Goal: Information Seeking & Learning: Learn about a topic

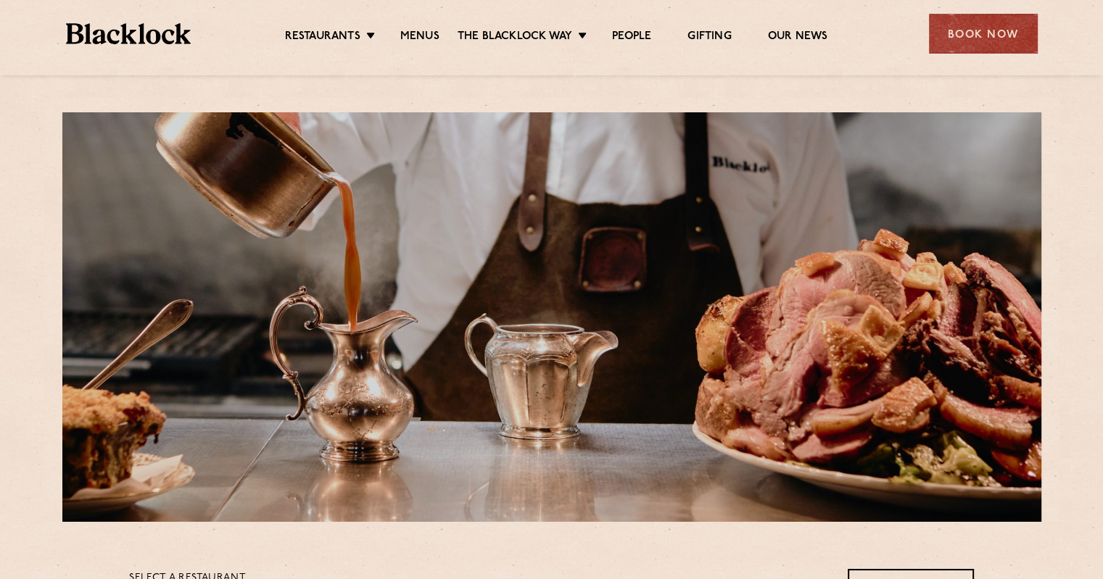
click at [342, 25] on ul "Restaurants Soho City Shoreditch Covent Garden Canary Wharf Manchester Birmingh…" at bounding box center [556, 33] width 730 height 23
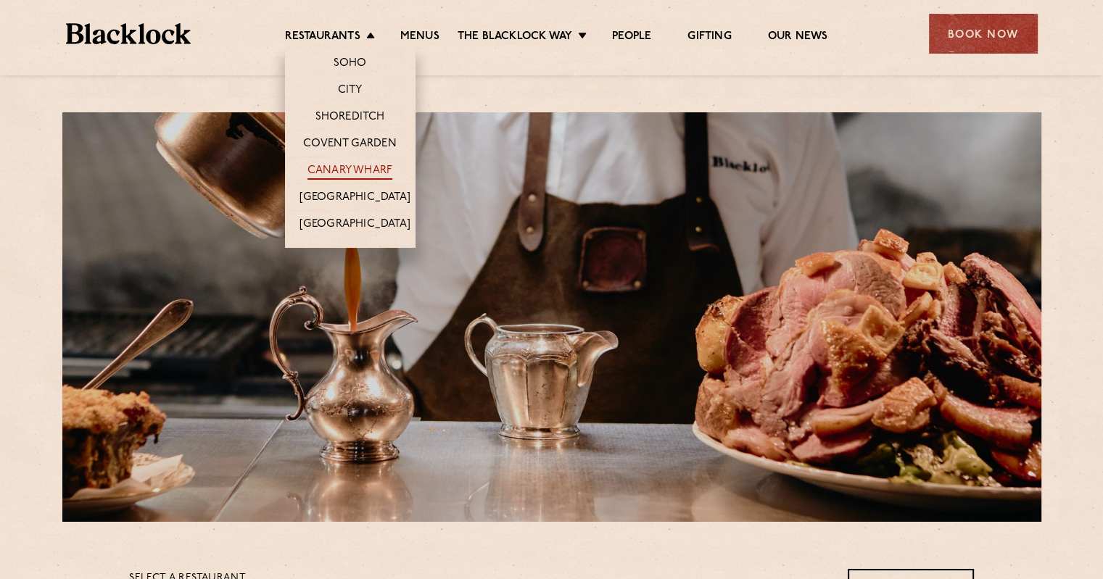
click at [349, 170] on link "Canary Wharf" at bounding box center [349, 172] width 85 height 16
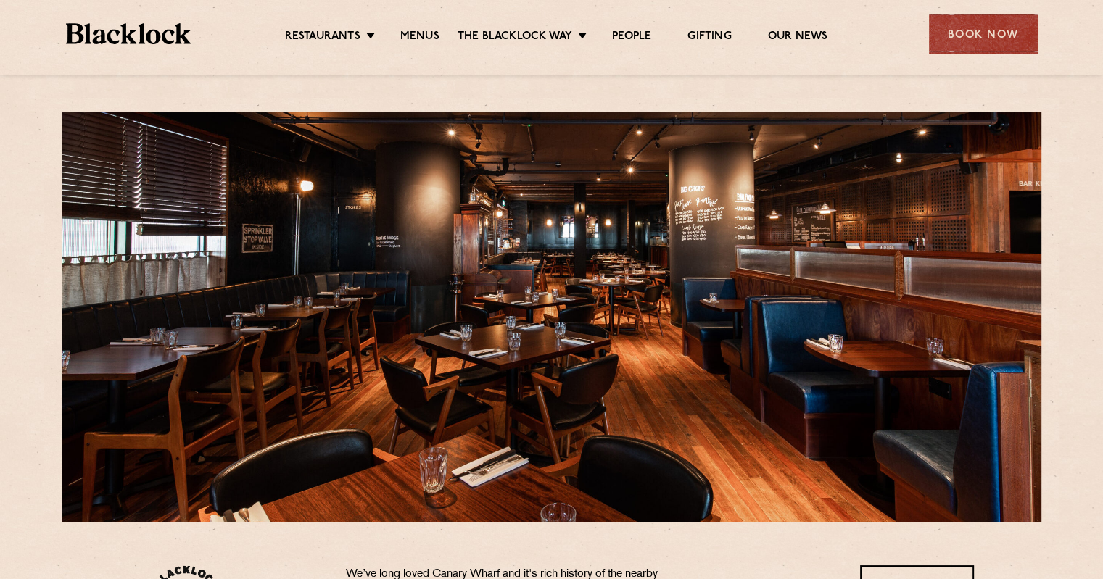
click at [421, 25] on ul "Restaurants Soho City Shoreditch Covent Garden Canary Wharf Manchester Birmingh…" at bounding box center [556, 33] width 730 height 23
click at [419, 34] on link "Menus" at bounding box center [419, 38] width 39 height 16
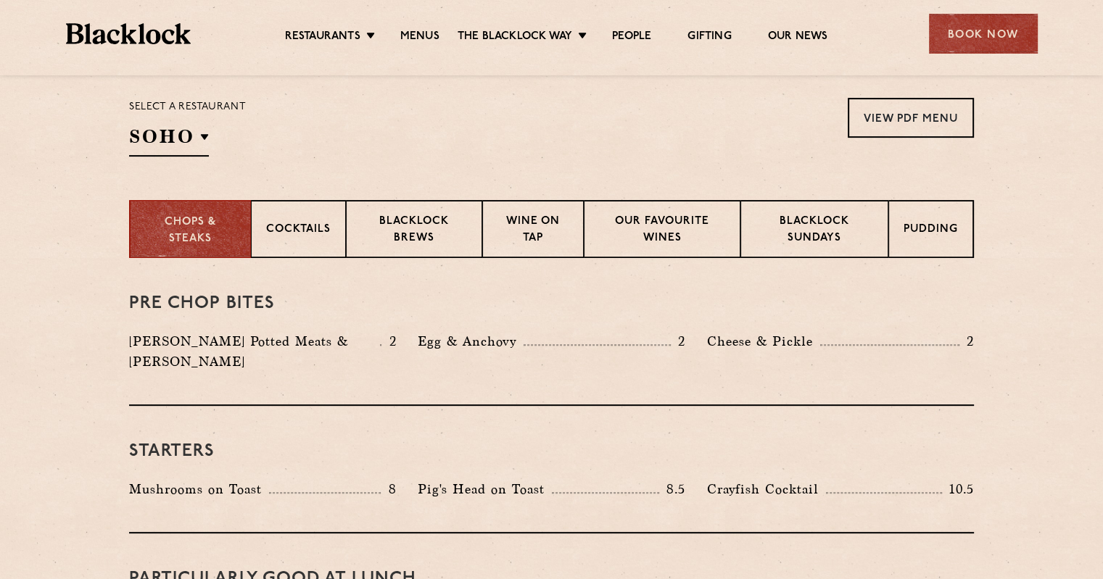
scroll to position [435, 0]
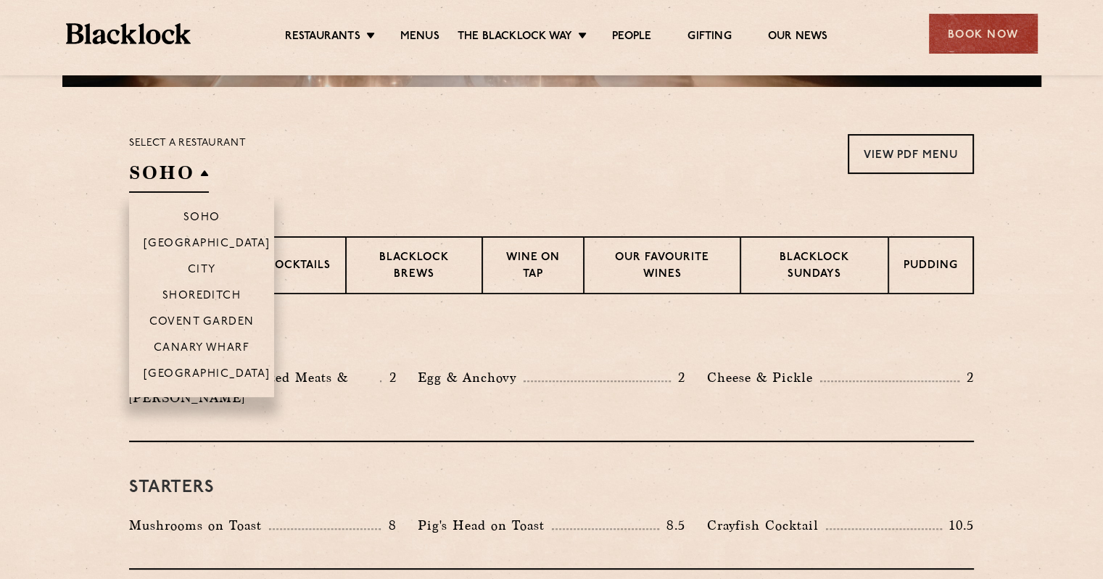
click at [186, 172] on h2 "SOHO" at bounding box center [169, 176] width 80 height 33
click at [205, 349] on p "Canary Wharf" at bounding box center [202, 349] width 96 height 15
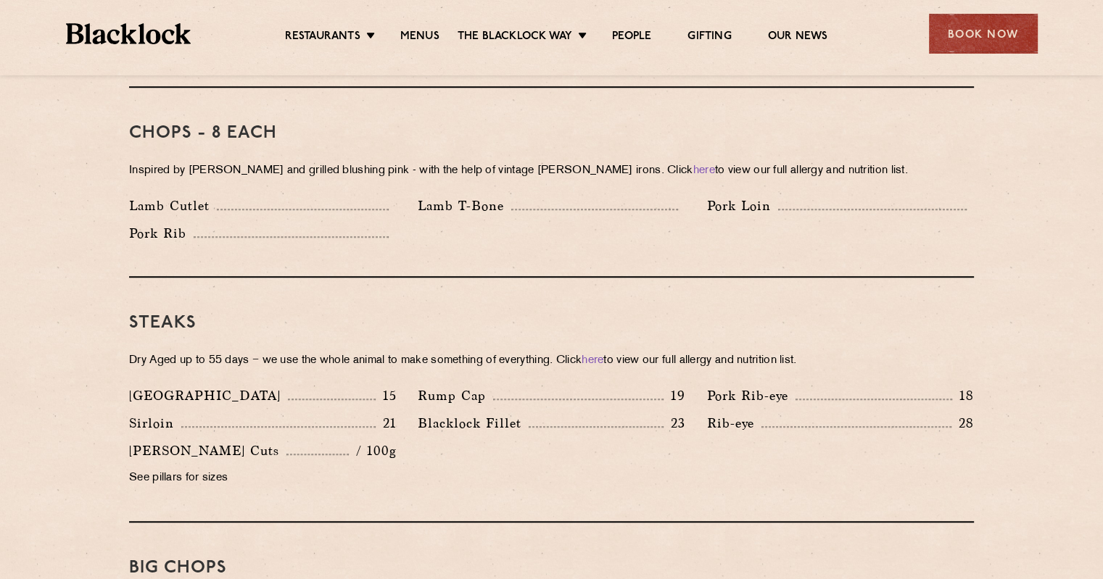
scroll to position [1233, 0]
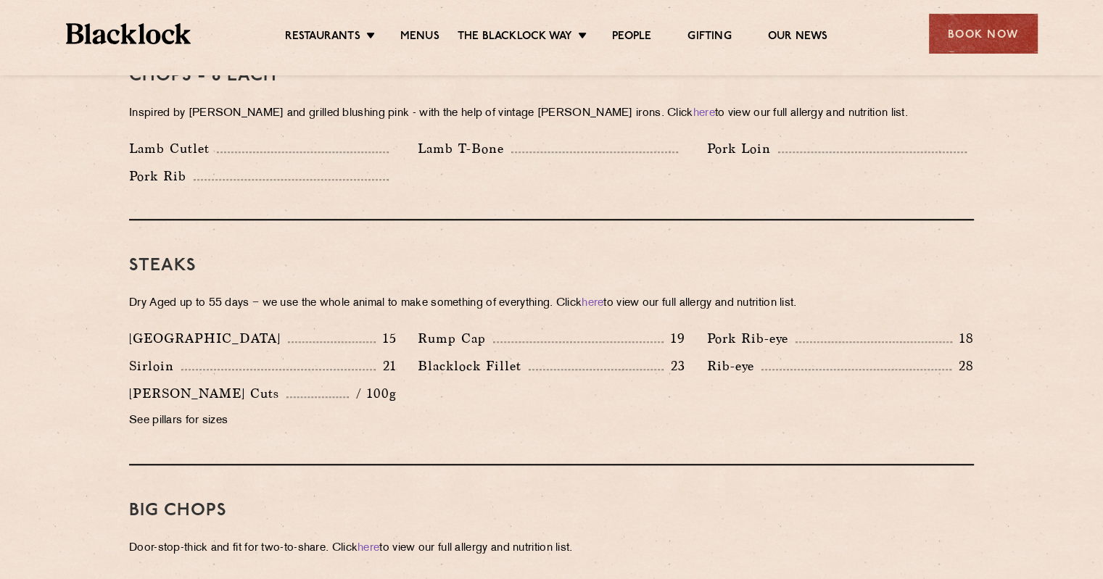
click at [180, 411] on p "See pillars for sizes" at bounding box center [262, 421] width 267 height 20
click at [165, 411] on p "See pillars for sizes" at bounding box center [262, 421] width 267 height 20
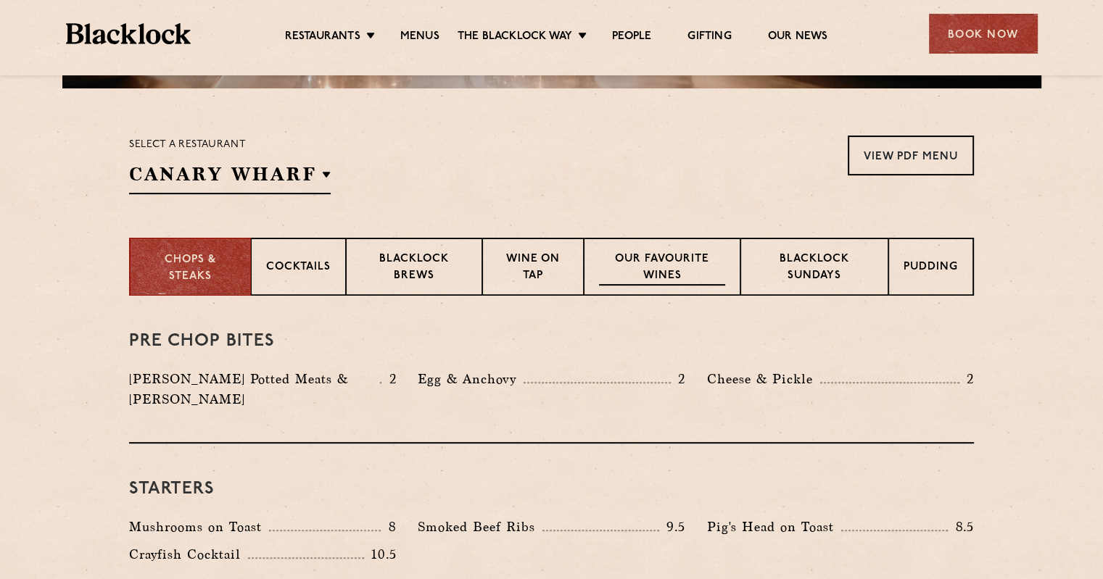
scroll to position [363, 0]
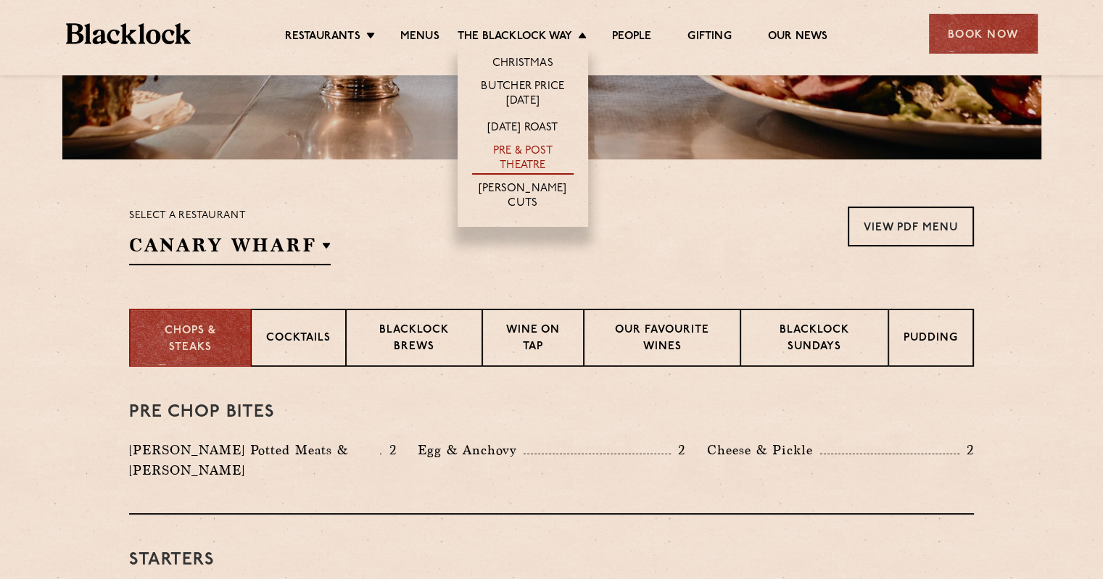
click at [528, 155] on link "Pre & Post Theatre" at bounding box center [523, 159] width 102 height 30
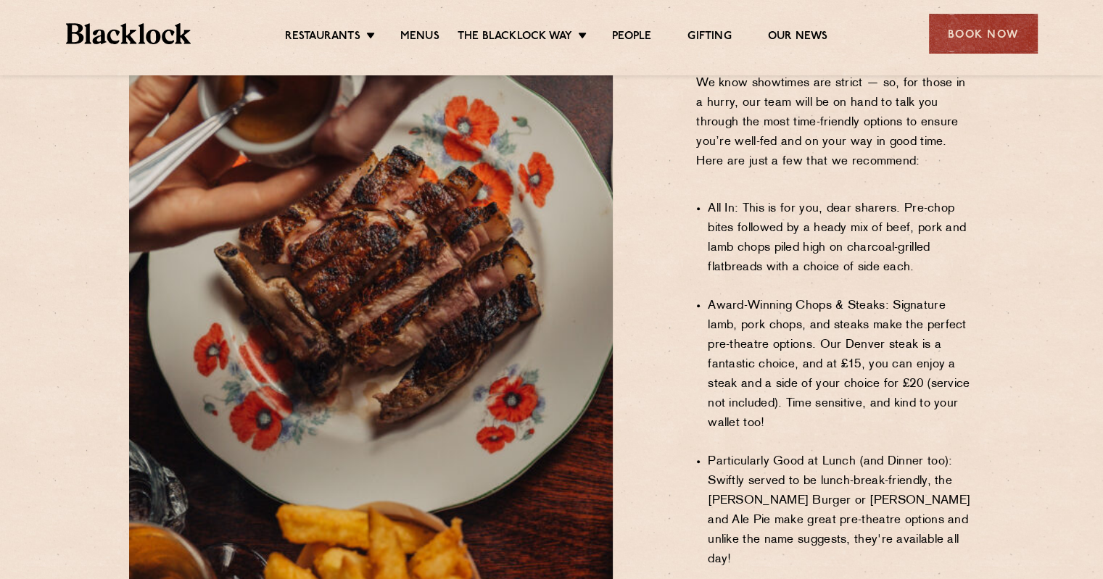
scroll to position [1015, 0]
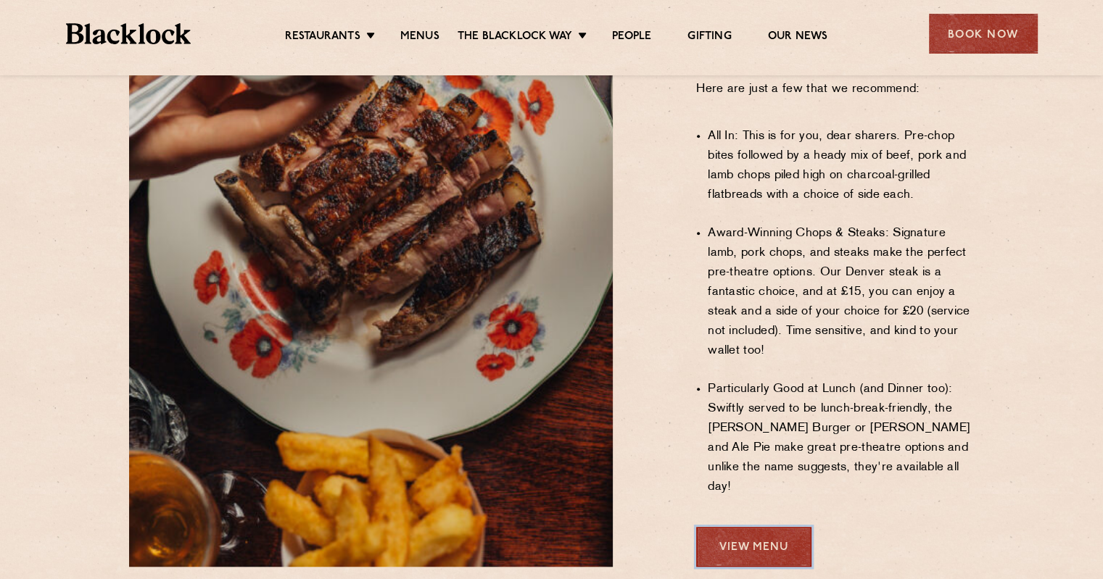
click at [783, 527] on link "View Menu" at bounding box center [753, 547] width 115 height 40
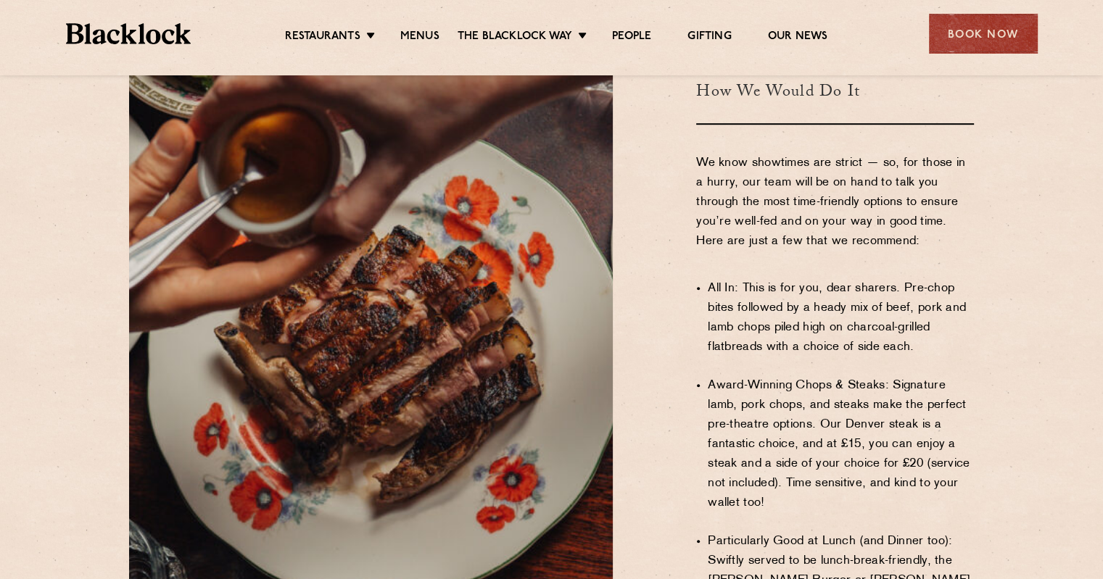
scroll to position [697, 0]
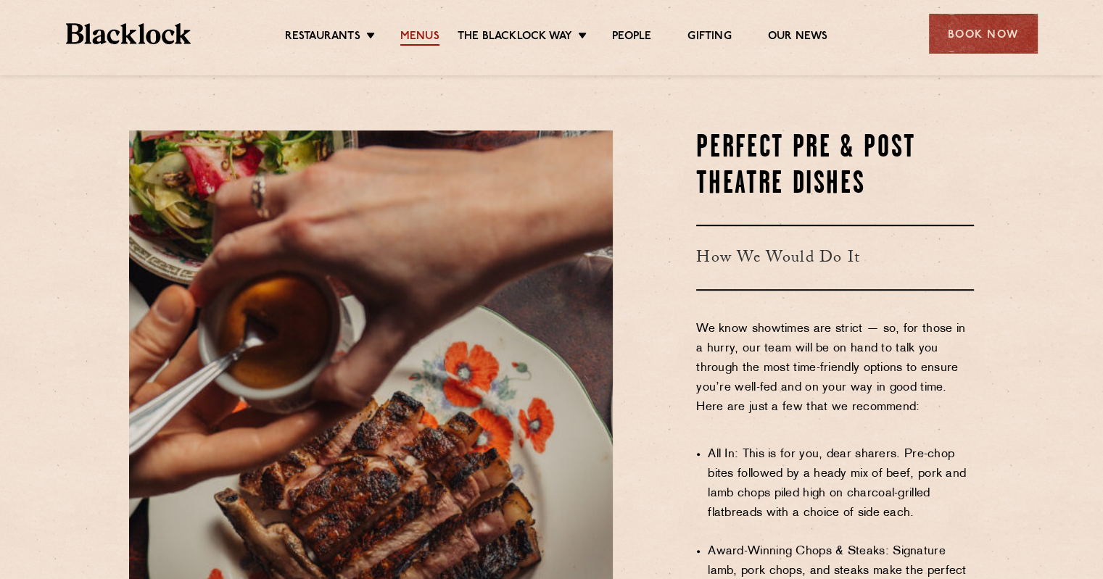
click at [417, 31] on link "Menus" at bounding box center [419, 38] width 39 height 16
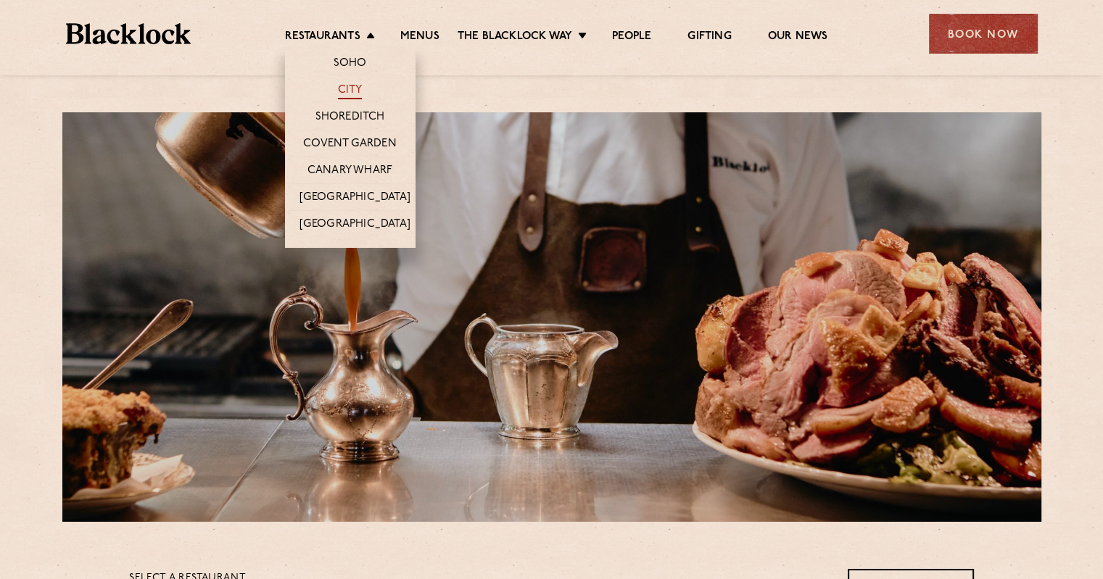
click at [344, 88] on link "City" at bounding box center [350, 91] width 25 height 16
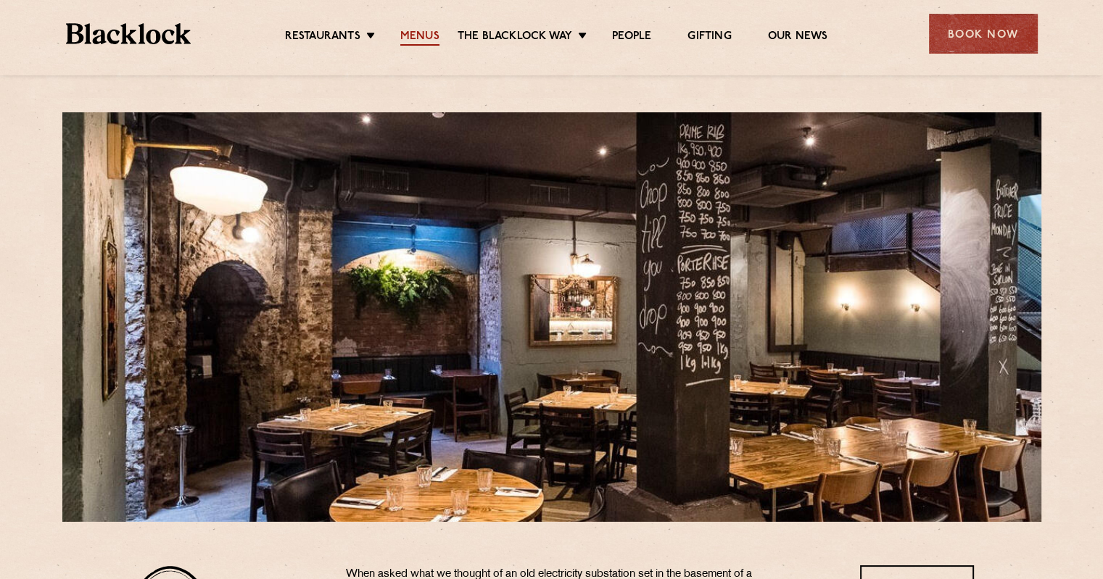
click at [410, 38] on link "Menus" at bounding box center [419, 38] width 39 height 16
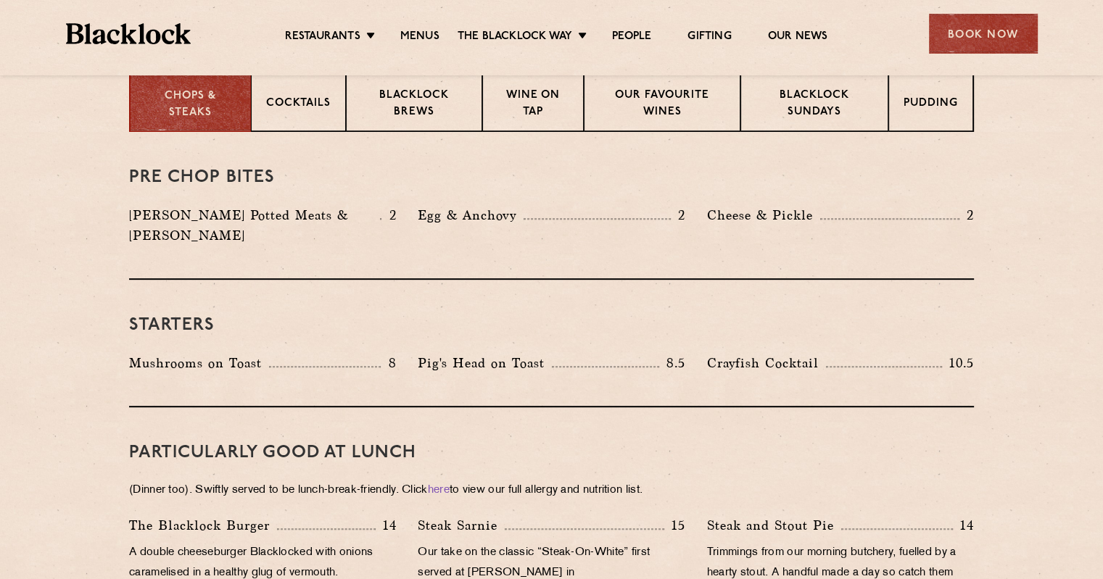
scroll to position [508, 0]
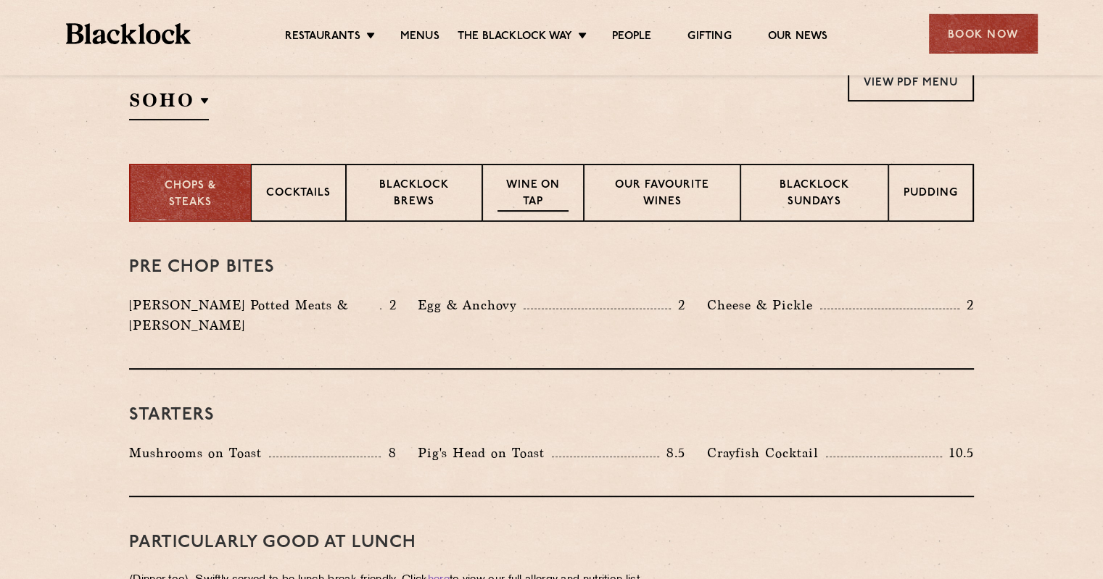
click at [518, 179] on p "Wine on Tap" at bounding box center [532, 195] width 71 height 34
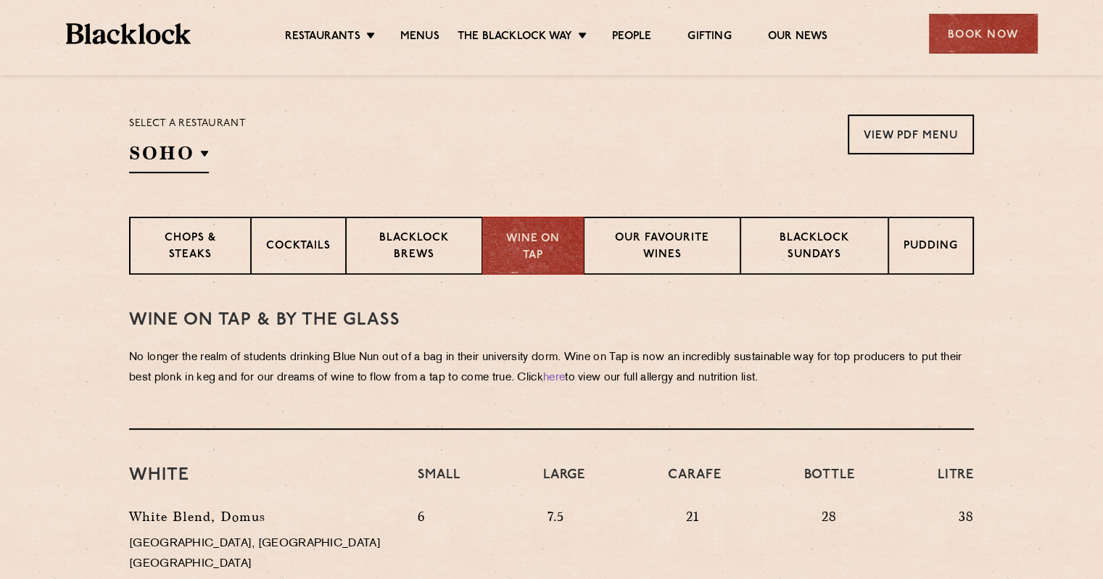
scroll to position [435, 0]
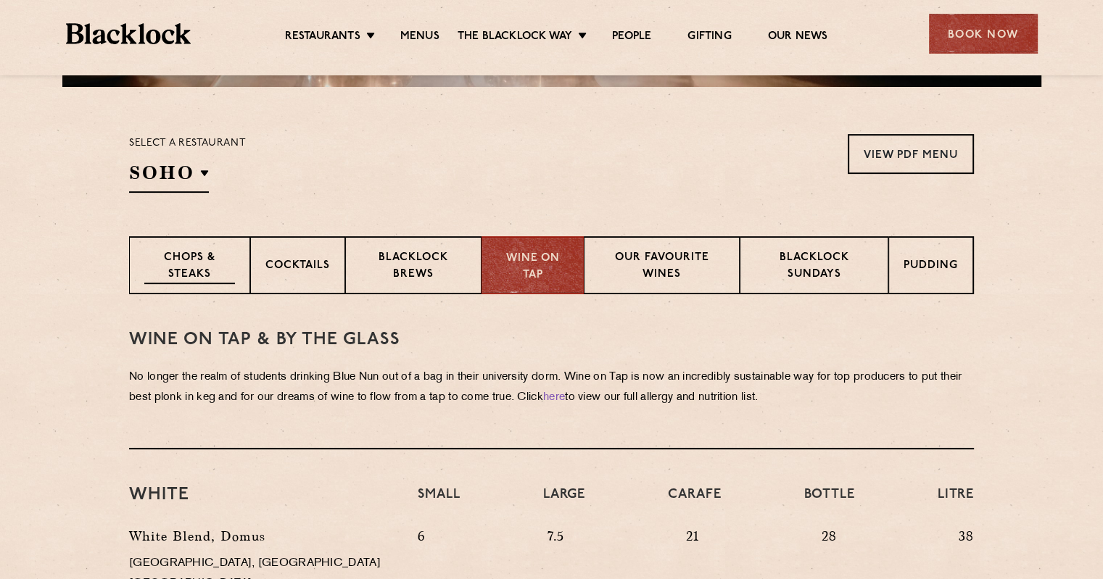
click at [197, 269] on p "Chops & Steaks" at bounding box center [189, 267] width 91 height 34
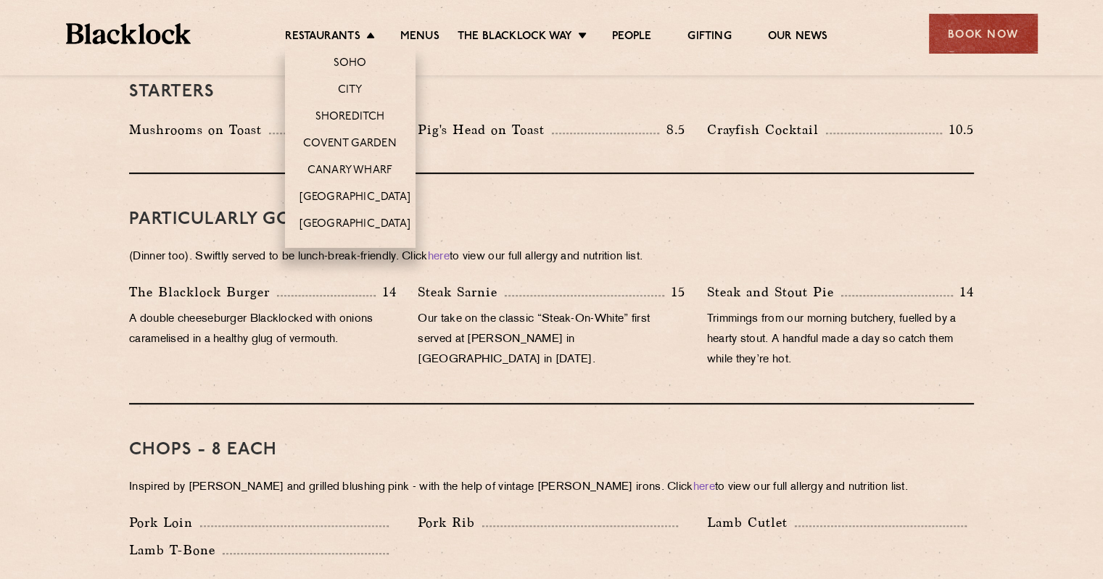
scroll to position [1015, 0]
